Goal: Information Seeking & Learning: Understand process/instructions

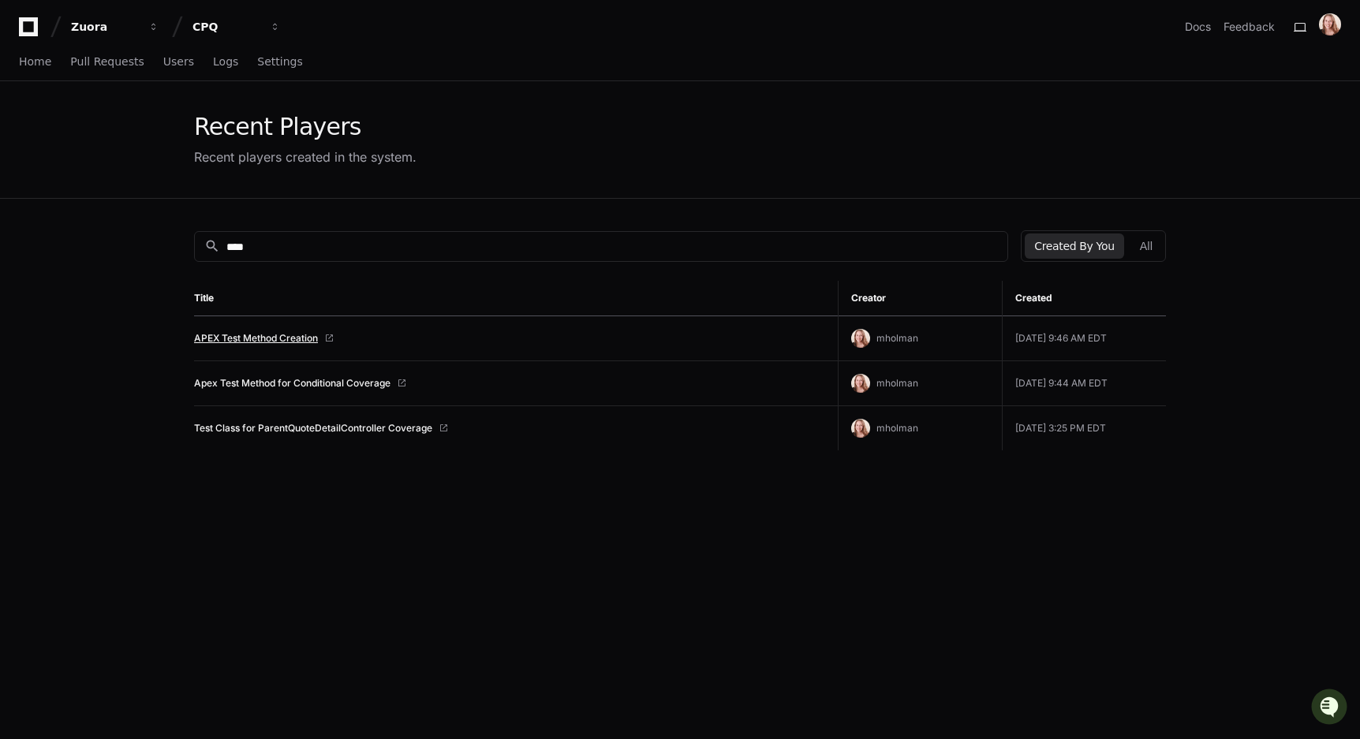
click at [289, 339] on link "APEX Test Method Creation" at bounding box center [256, 338] width 124 height 13
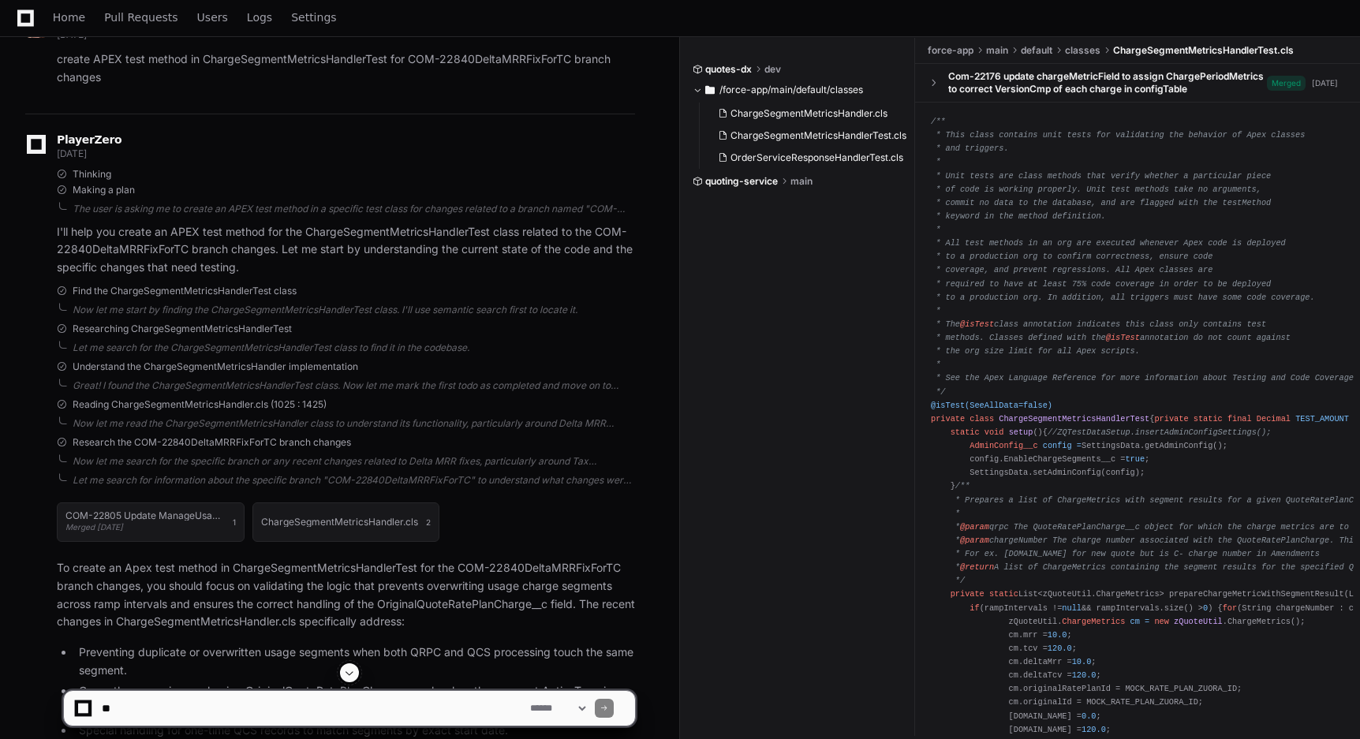
click at [188, 712] on textarea at bounding box center [313, 708] width 428 height 35
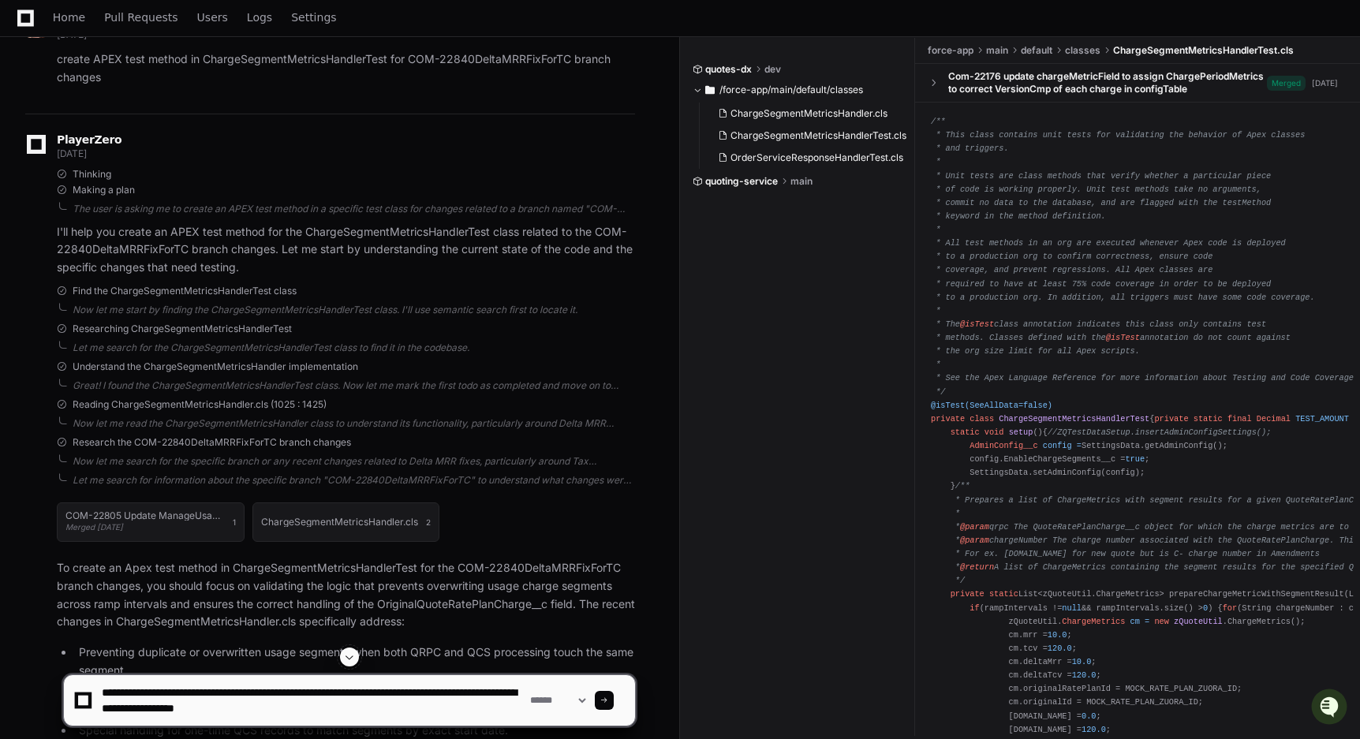
type textarea "**********"
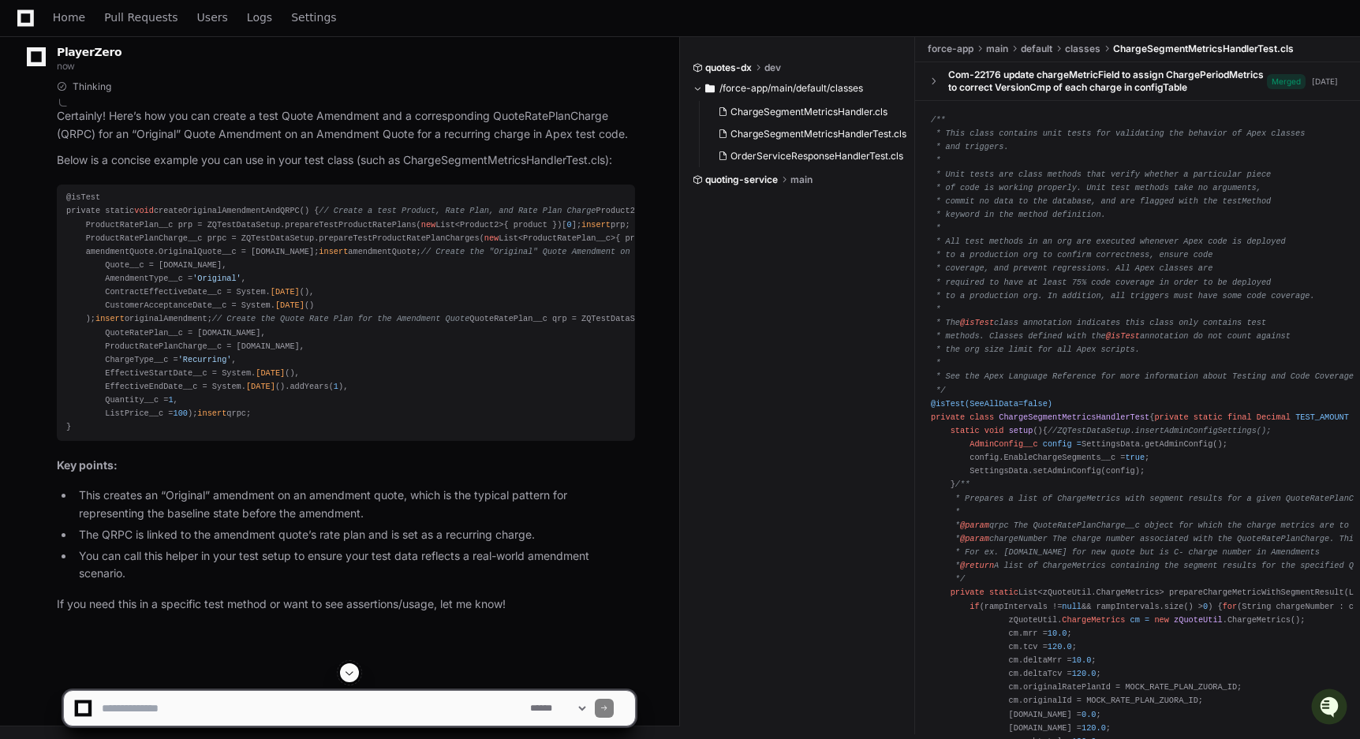
scroll to position [5392, 0]
click at [144, 431] on div "@isTest private static void createOriginalAmendmentAndQRPC() { // Create a test…" at bounding box center [345, 312] width 559 height 243
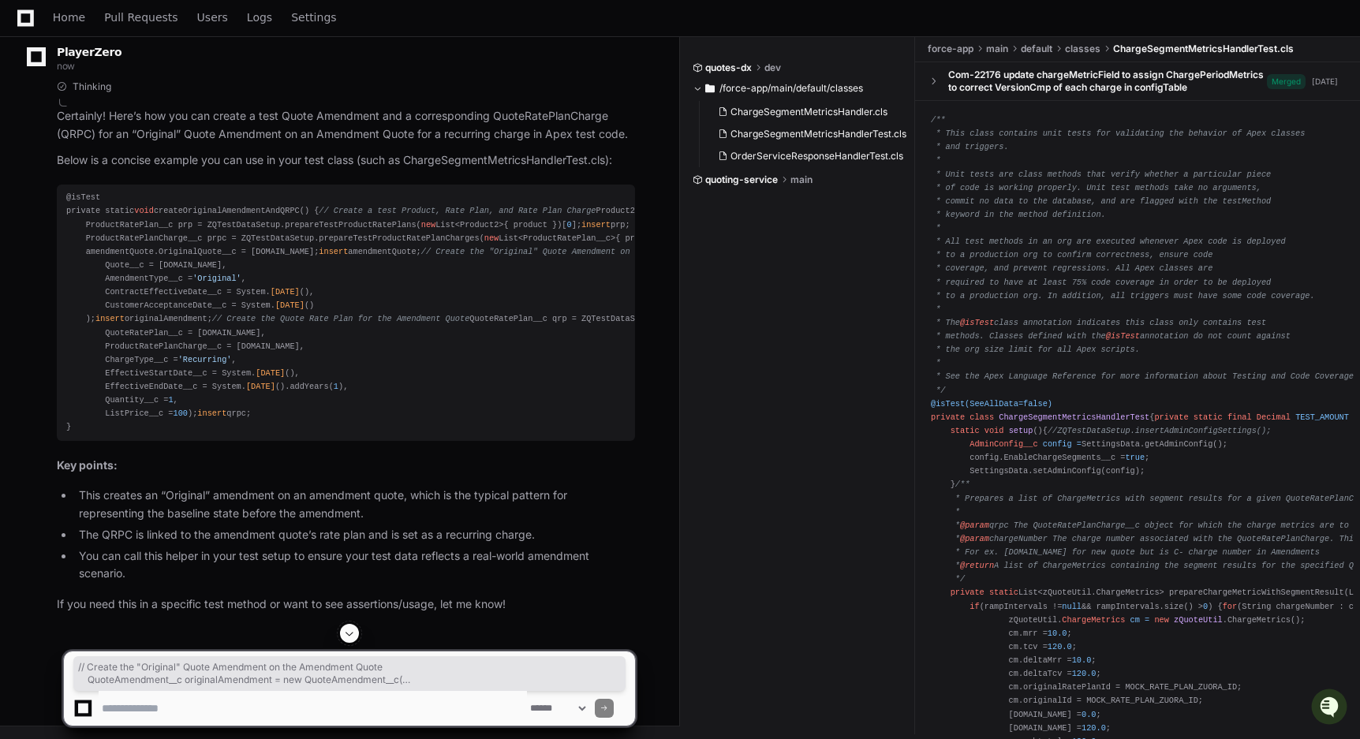
drag, startPoint x: 217, startPoint y: 560, endPoint x: 85, endPoint y: 469, distance: 160.4
click at [85, 434] on div "@isTest private static void createOriginalAmendmentAndQRPC() { // Create a test…" at bounding box center [345, 312] width 559 height 243
copy div "// Create the "Original" Quote Amendment on the Amendment Quote QuoteAmendment_…"
